Goal: Task Accomplishment & Management: Manage account settings

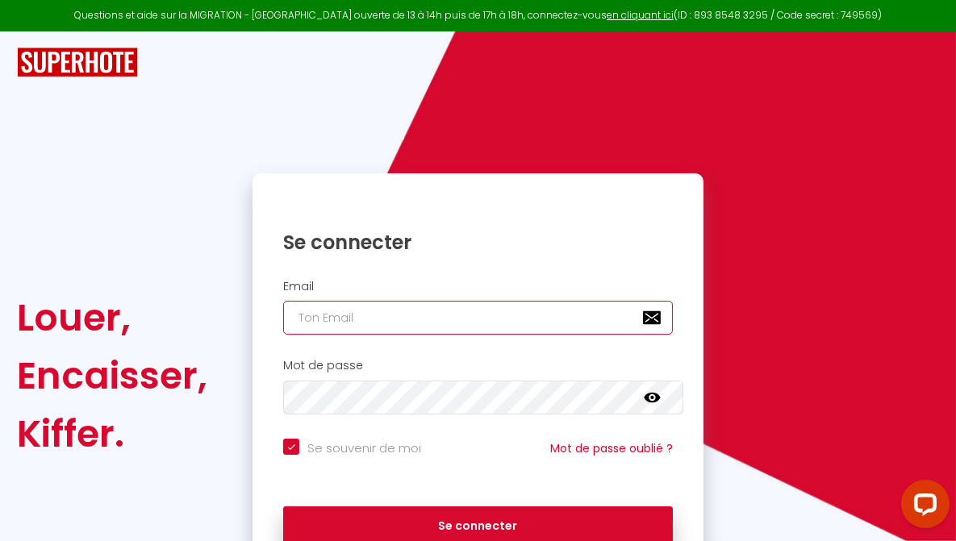
click at [396, 321] on input "email" at bounding box center [478, 318] width 390 height 34
click at [314, 323] on input "email" at bounding box center [478, 318] width 390 height 34
paste input "[EMAIL_ADDRESS][DOMAIN_NAME]"
type input "[EMAIL_ADDRESS][DOMAIN_NAME]"
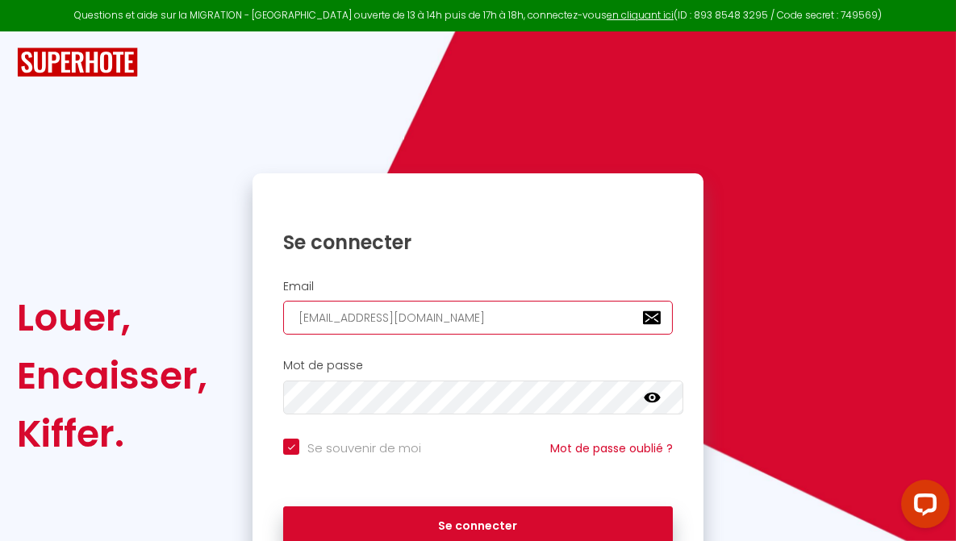
checkbox input "true"
type input "[EMAIL_ADDRESS][DOMAIN_NAME]"
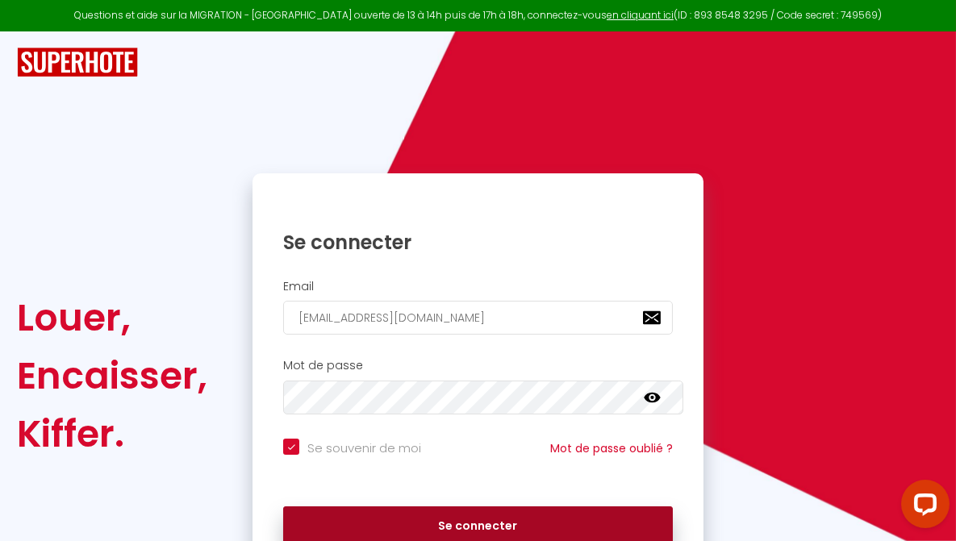
click at [506, 520] on button "Se connecter" at bounding box center [478, 527] width 390 height 40
checkbox input "true"
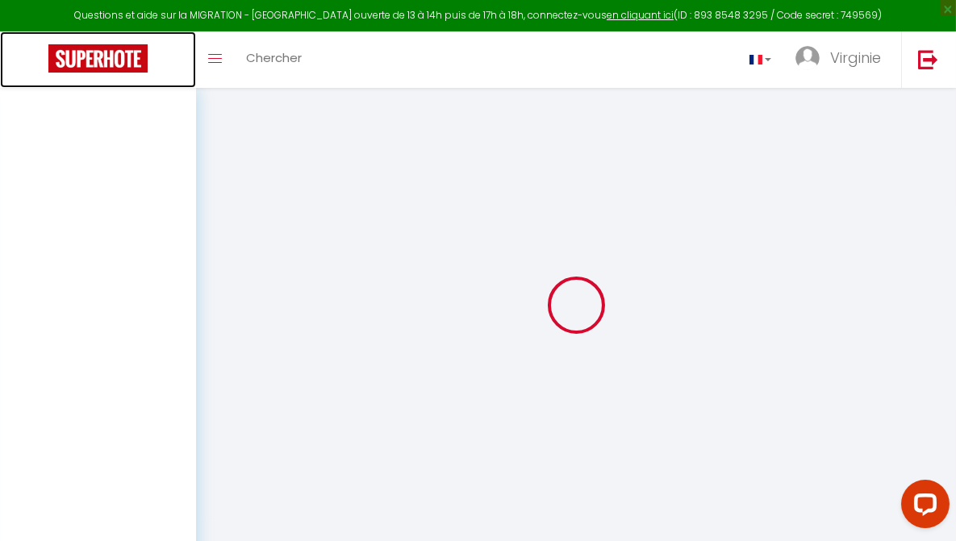
click at [85, 61] on img at bounding box center [97, 58] width 99 height 28
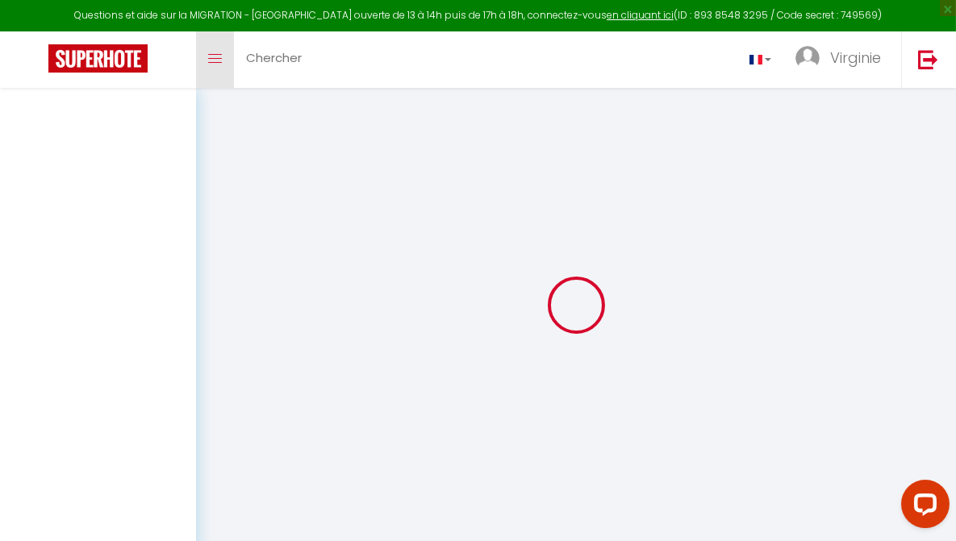
click at [215, 58] on span at bounding box center [215, 59] width 14 height 2
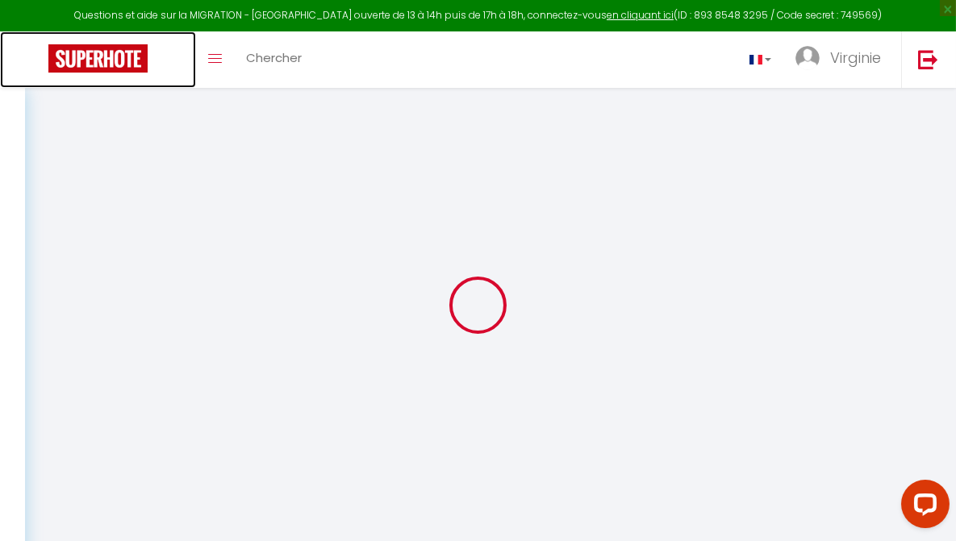
click at [89, 55] on img at bounding box center [97, 58] width 99 height 28
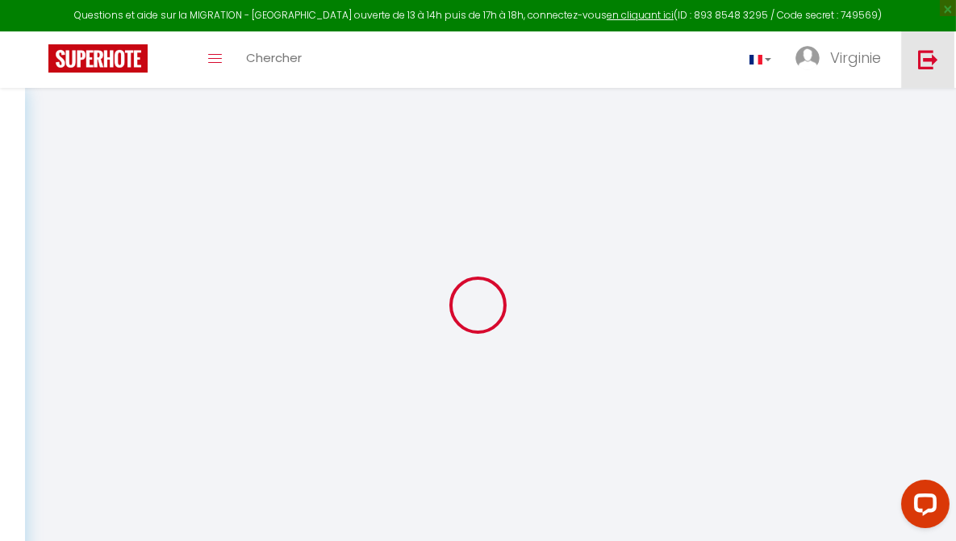
click at [928, 55] on img at bounding box center [928, 59] width 20 height 20
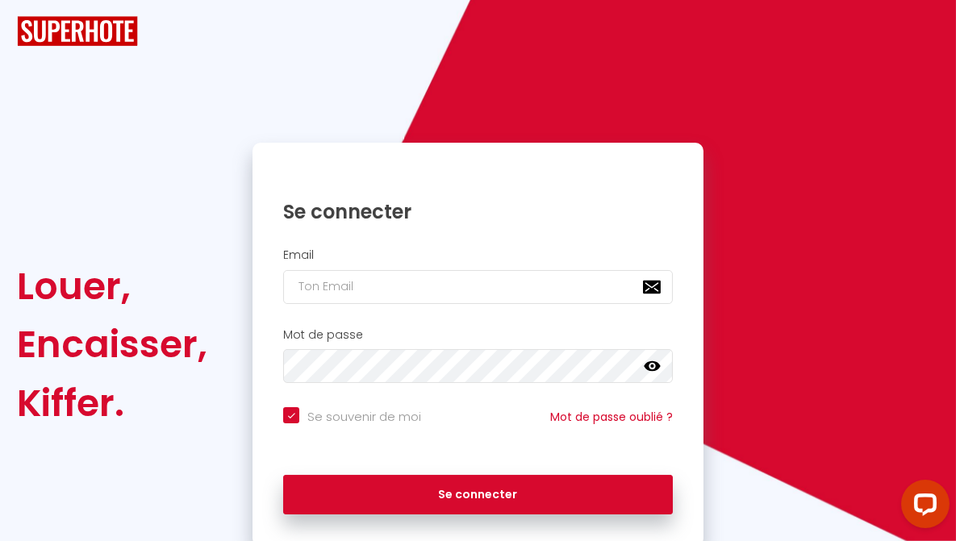
checkbox input "true"
